Goal: Information Seeking & Learning: Learn about a topic

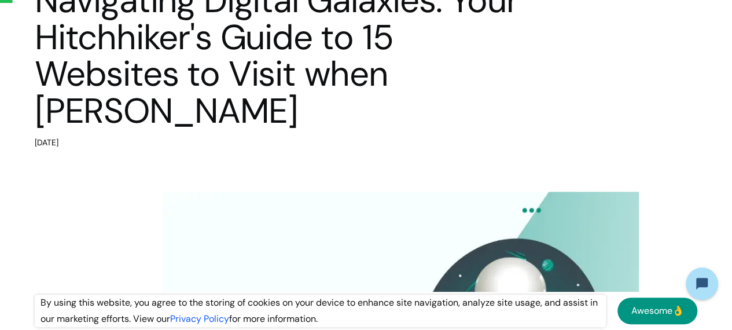
scroll to position [116, 0]
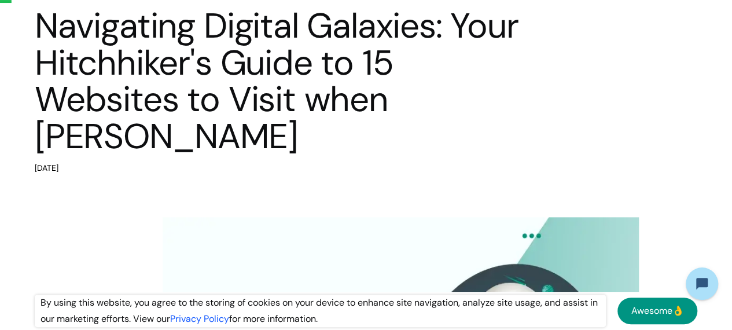
drag, startPoint x: 296, startPoint y: 57, endPoint x: 348, endPoint y: 84, distance: 59.5
click at [301, 57] on h1 "Navigating Digital Galaxies: Your Hitchhiker's Guide to 15 Websites to Visit wh…" at bounding box center [278, 81] width 486 height 147
click at [348, 84] on h1 "Navigating Digital Galaxies: Your Hitchhiker's Guide to 15 Websites to Visit wh…" at bounding box center [278, 81] width 486 height 147
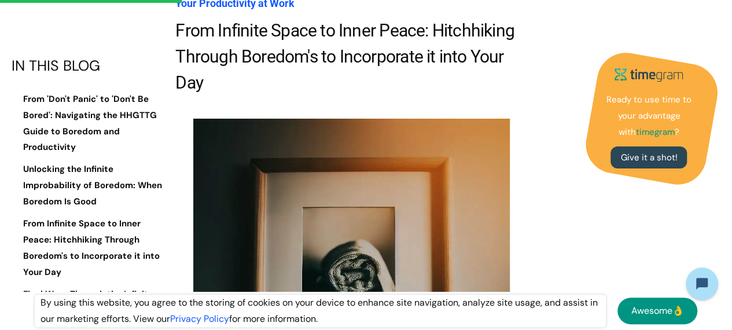
scroll to position [1909, 0]
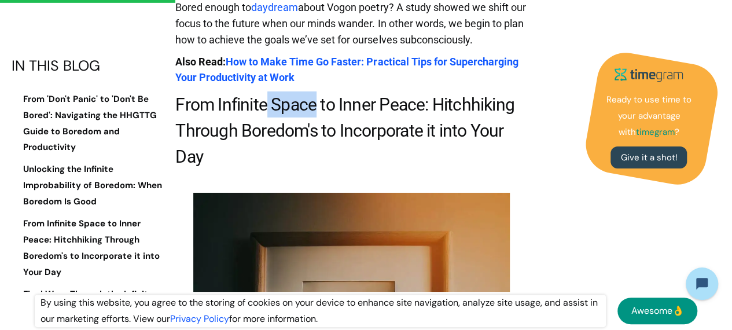
drag, startPoint x: 266, startPoint y: 119, endPoint x: 325, endPoint y: 128, distance: 59.8
click at [317, 119] on h2 "From Infinite Space to Inner Peace: Hitchhiking Through Boredom's to Incorporat…" at bounding box center [351, 130] width 352 height 78
click at [332, 145] on h2 "From Infinite Space to Inner Peace: Hitchhiking Through Boredom's to Incorporat…" at bounding box center [351, 130] width 352 height 78
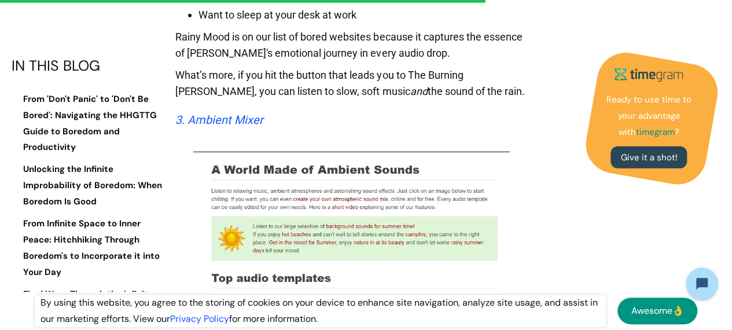
scroll to position [6075, 0]
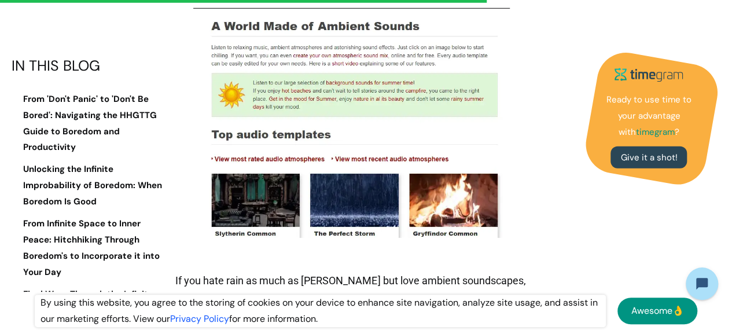
drag, startPoint x: 233, startPoint y: 81, endPoint x: 325, endPoint y: 95, distance: 93.7
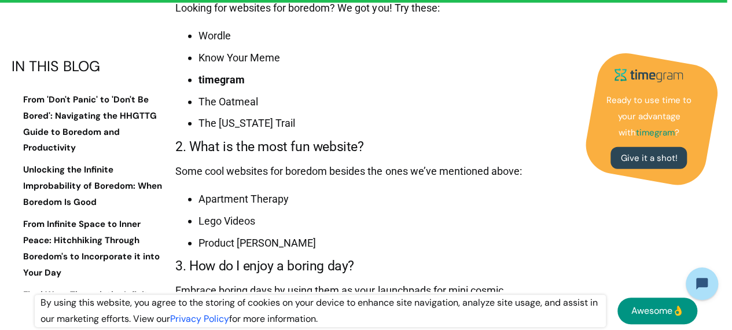
scroll to position [10184, 0]
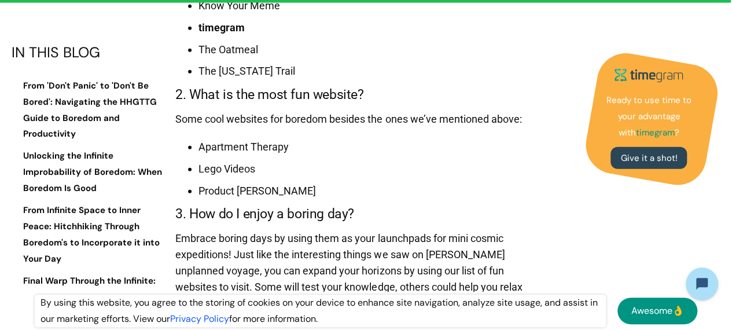
drag, startPoint x: 251, startPoint y: 120, endPoint x: 228, endPoint y: 100, distance: 30.7
drag, startPoint x: 264, startPoint y: 183, endPoint x: 246, endPoint y: 156, distance: 32.6
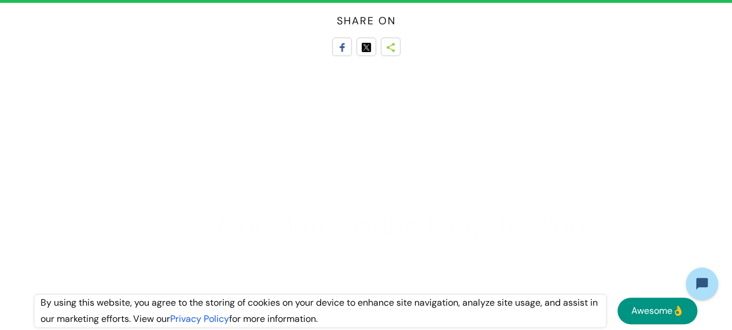
scroll to position [10994, 0]
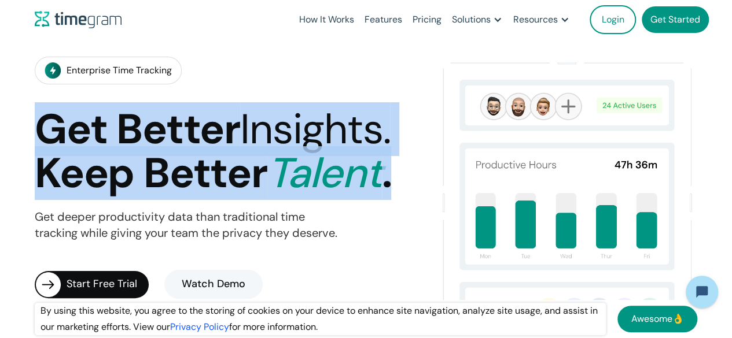
drag, startPoint x: 41, startPoint y: 128, endPoint x: 237, endPoint y: 167, distance: 200.5
click at [422, 165] on div "Enterprise Time Tracking Get Better Insights. Keep Better Talent . Get deeper p…" at bounding box center [230, 209] width 391 height 304
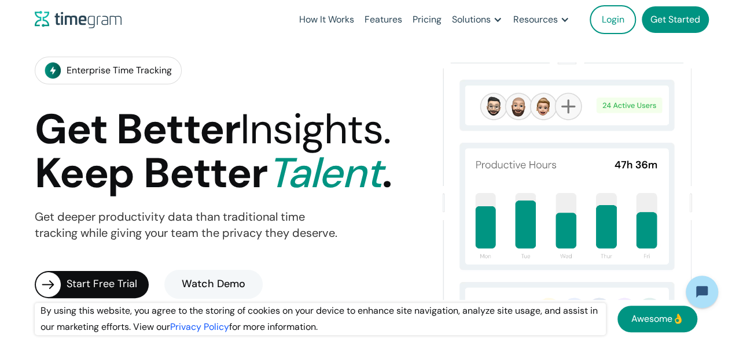
click at [228, 160] on h1 "Get Better Insights. Keep Better Talent ." at bounding box center [213, 152] width 356 height 89
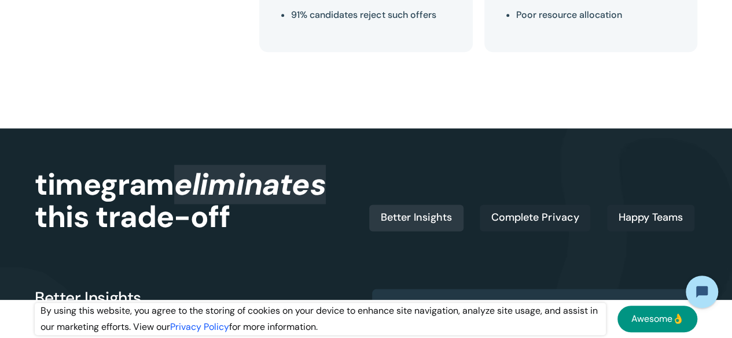
scroll to position [694, 0]
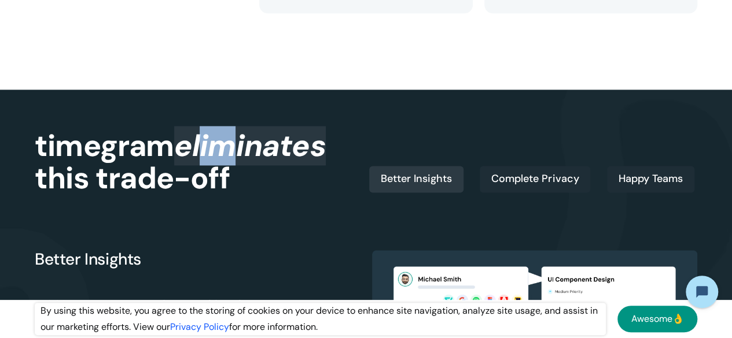
drag, startPoint x: 208, startPoint y: 148, endPoint x: 299, endPoint y: 141, distance: 91.7
click at [244, 141] on span "eliminates" at bounding box center [250, 145] width 152 height 39
click at [299, 141] on span "eliminates" at bounding box center [250, 145] width 152 height 39
